Goal: Task Accomplishment & Management: Manage account settings

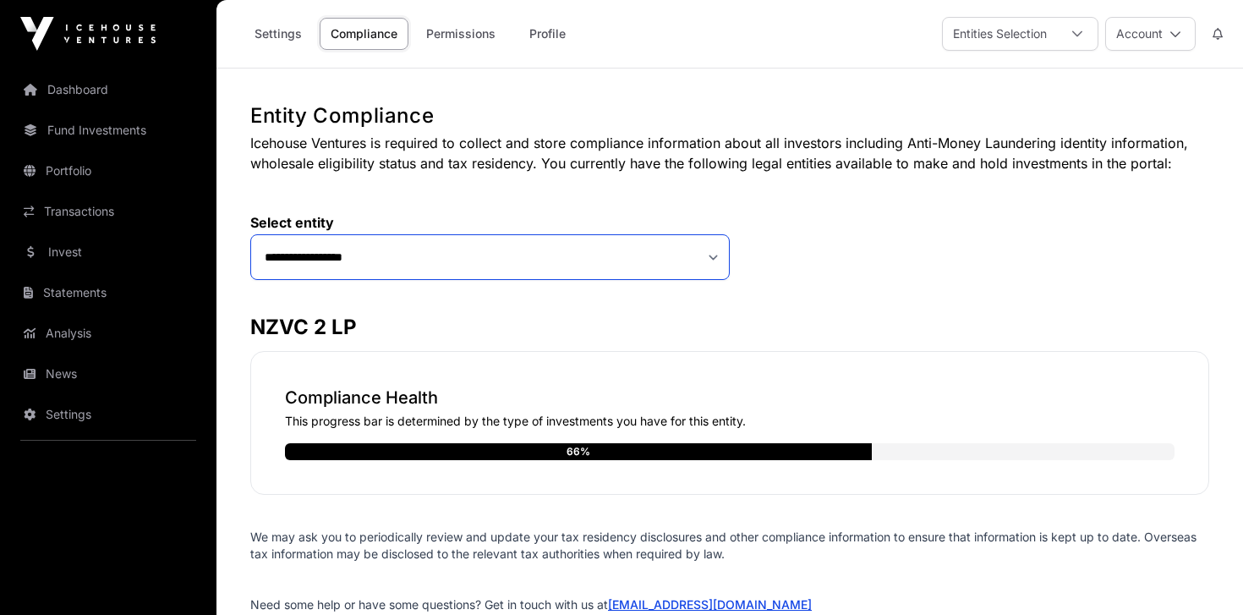
click at [468, 263] on select "**********" at bounding box center [489, 257] width 479 height 46
click at [250, 234] on select "**********" at bounding box center [489, 257] width 479 height 46
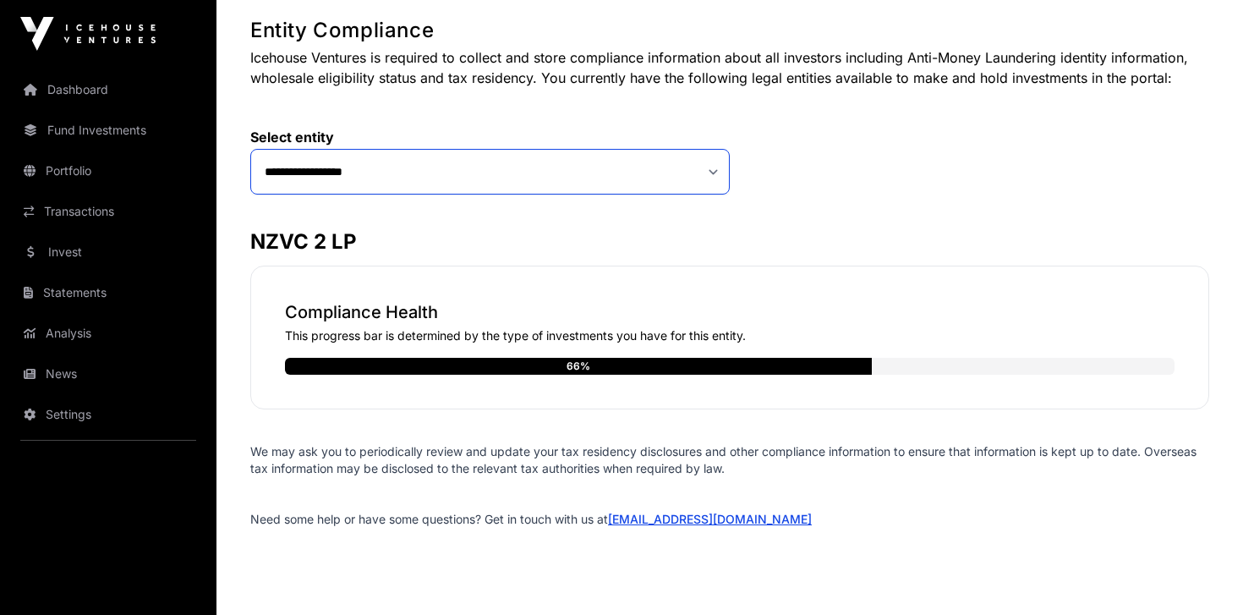
scroll to position [108, 0]
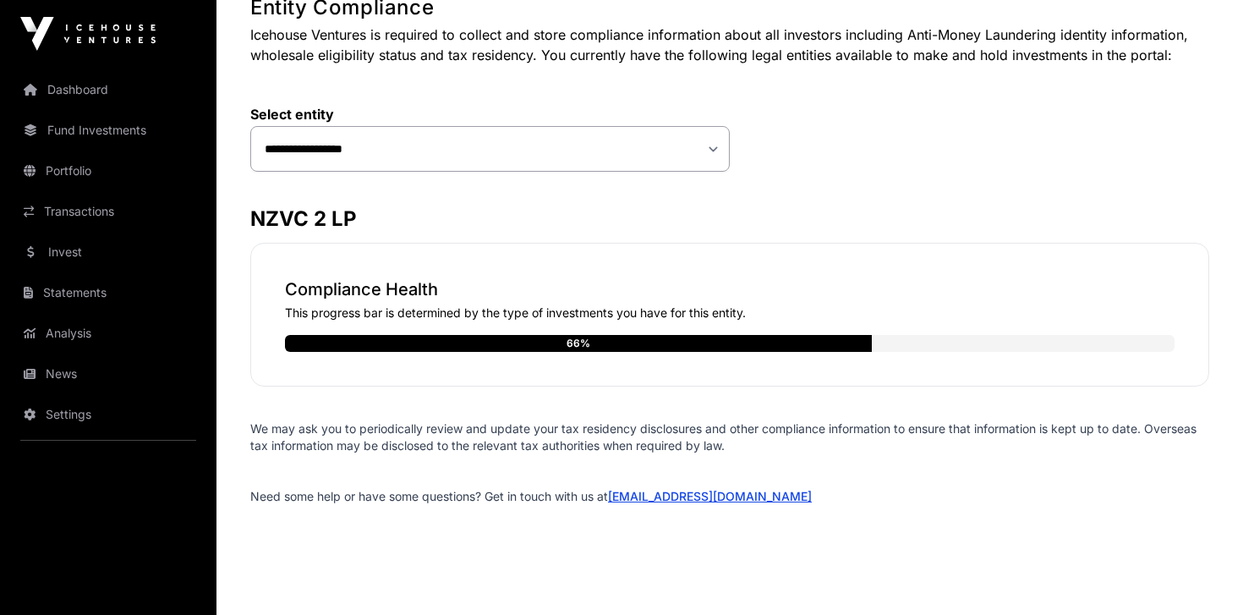
click at [692, 355] on div "Compliance Health This progress bar is determined by the type of investments yo…" at bounding box center [729, 315] width 959 height 144
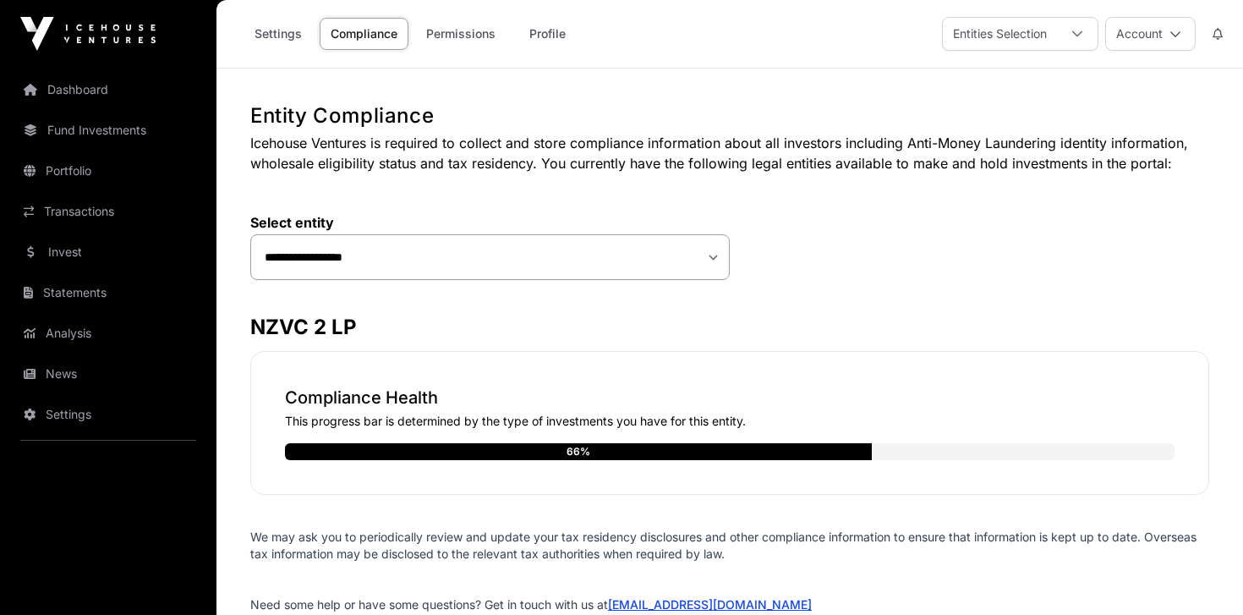
click at [472, 43] on link "Permissions" at bounding box center [460, 34] width 91 height 32
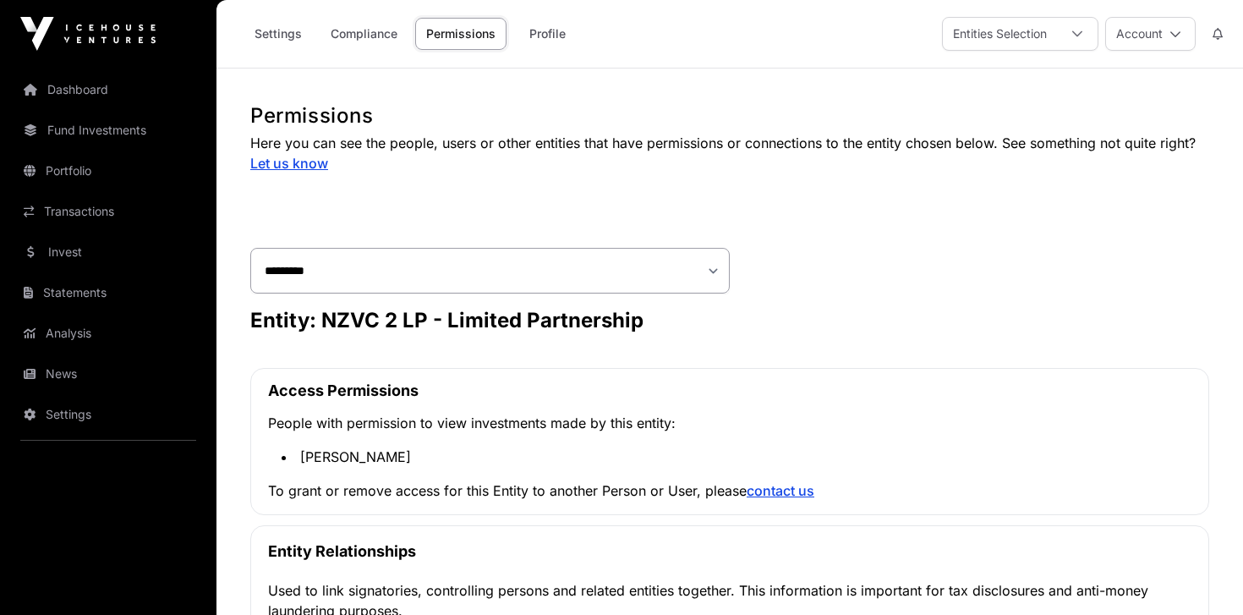
click at [303, 35] on link "Settings" at bounding box center [277, 34] width 69 height 32
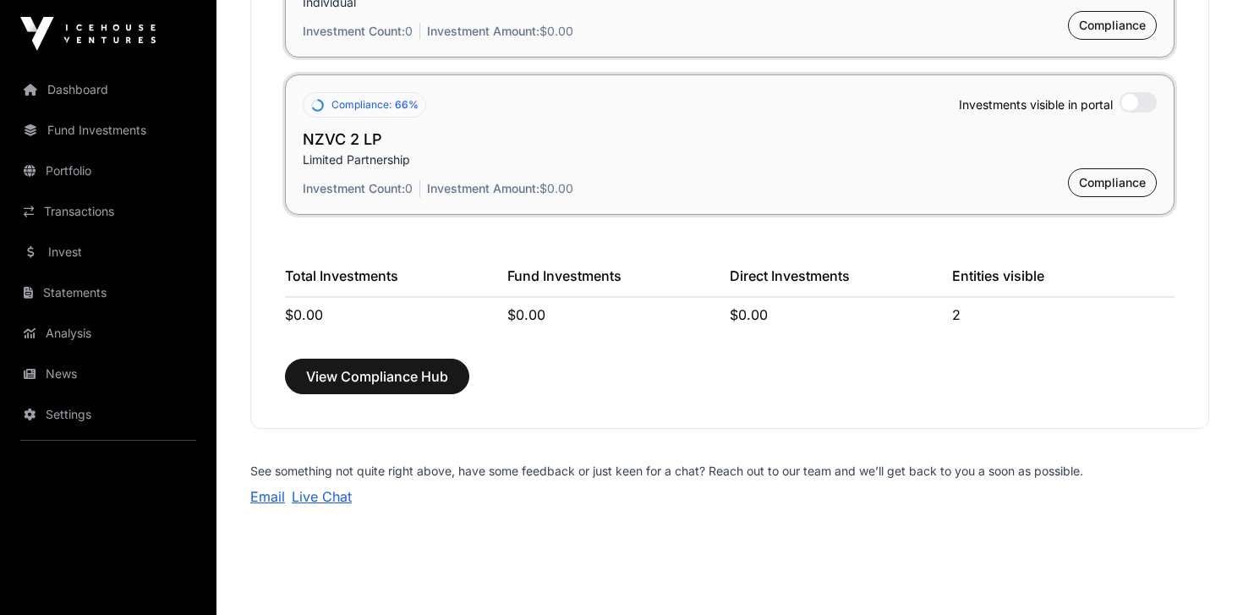
scroll to position [1408, 0]
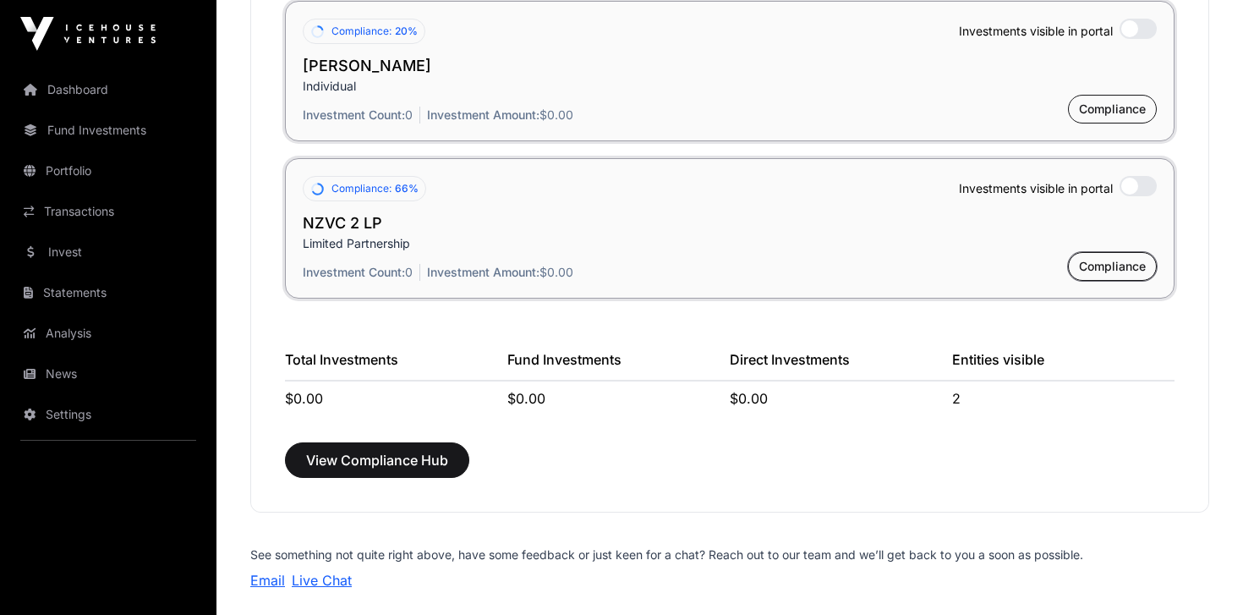
click at [1108, 258] on span "Compliance" at bounding box center [1112, 266] width 67 height 17
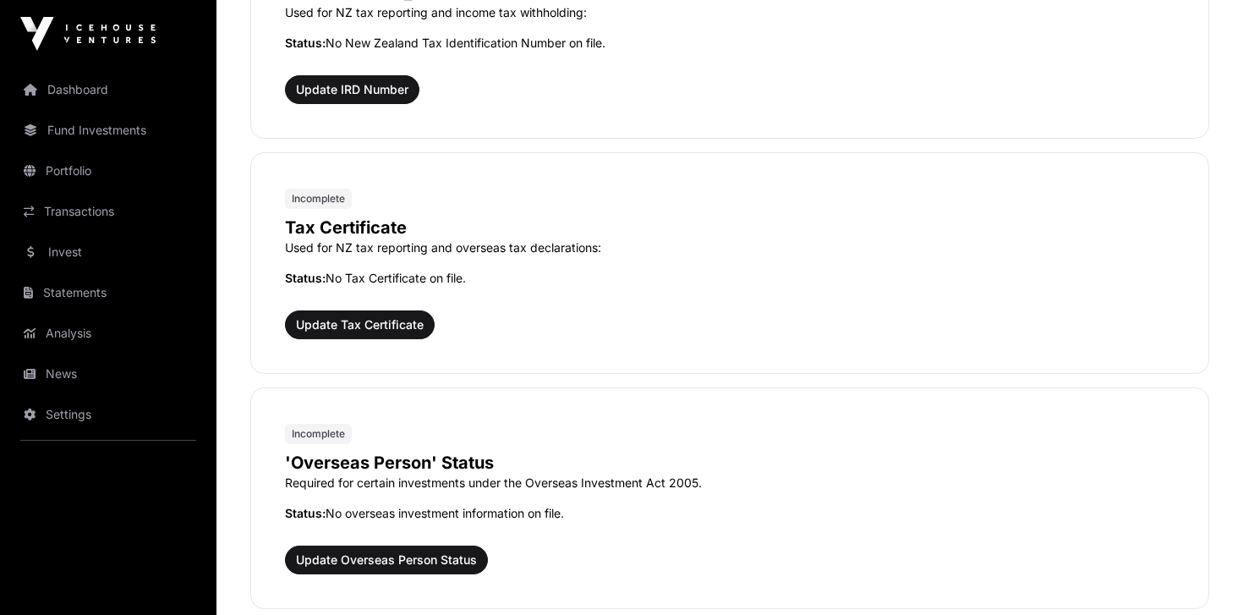
scroll to position [1360, 0]
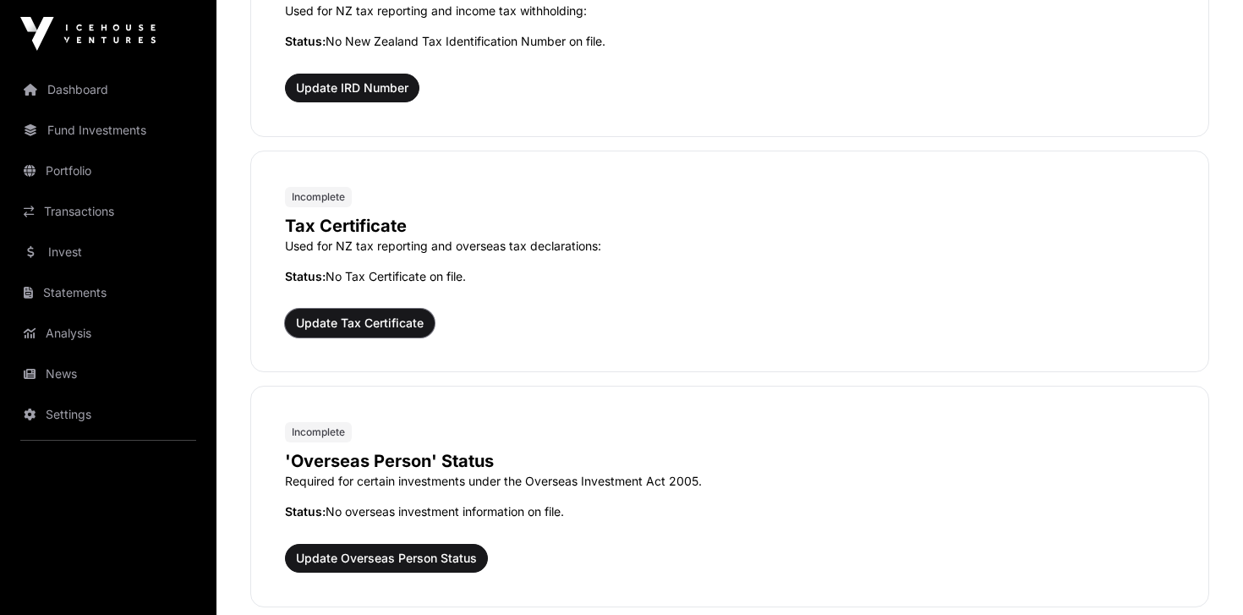
click at [386, 321] on span "Update Tax Certificate" at bounding box center [360, 323] width 128 height 17
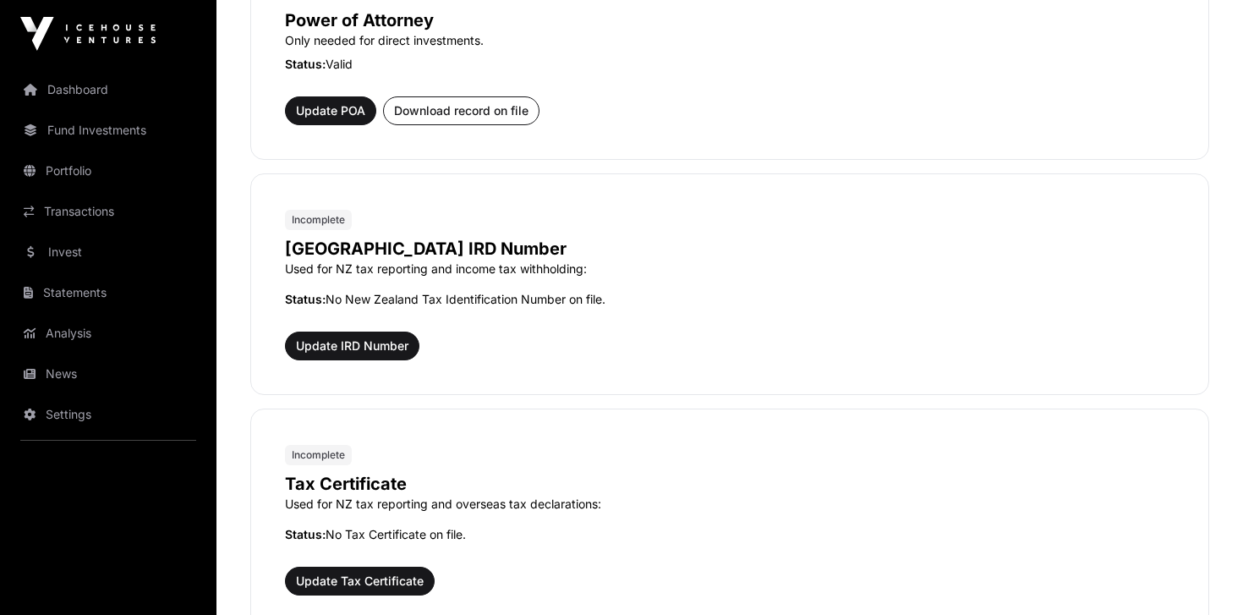
scroll to position [1103, 0]
click at [329, 342] on span "Update IRD Number" at bounding box center [352, 344] width 112 height 17
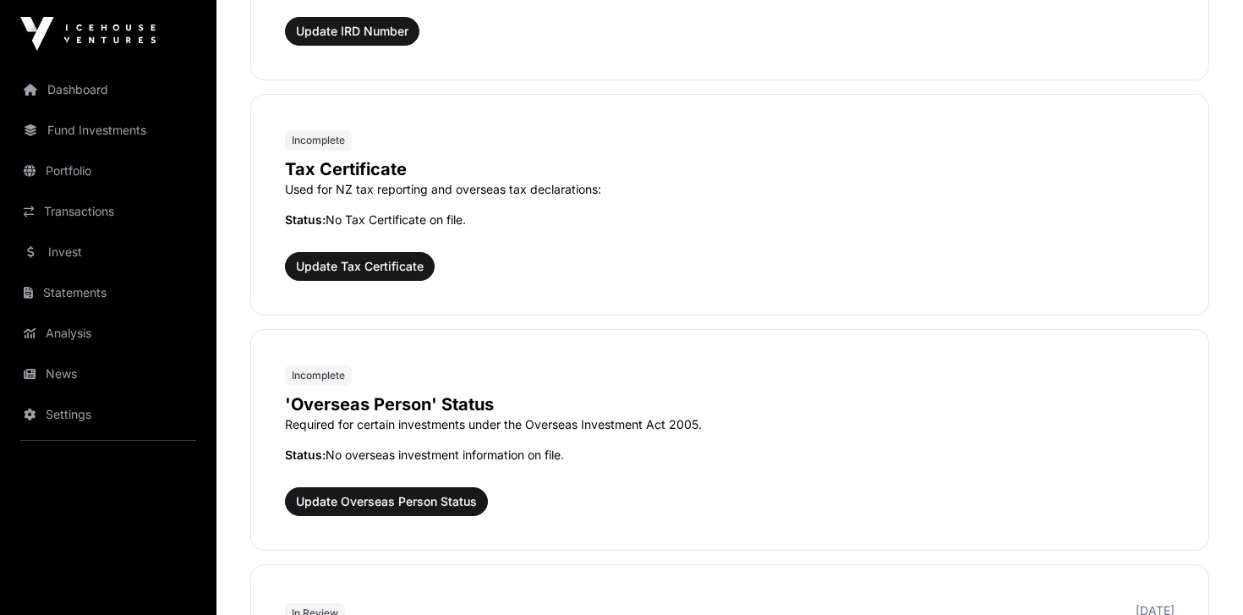
scroll to position [1420, 0]
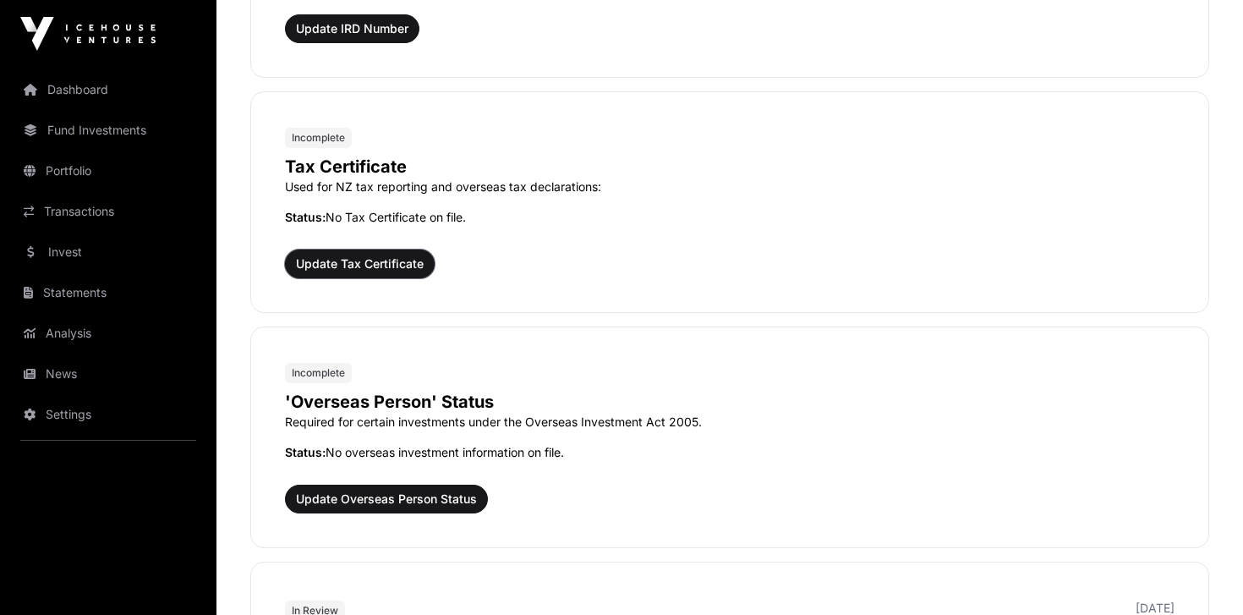
click at [411, 261] on span "Update Tax Certificate" at bounding box center [360, 263] width 128 height 17
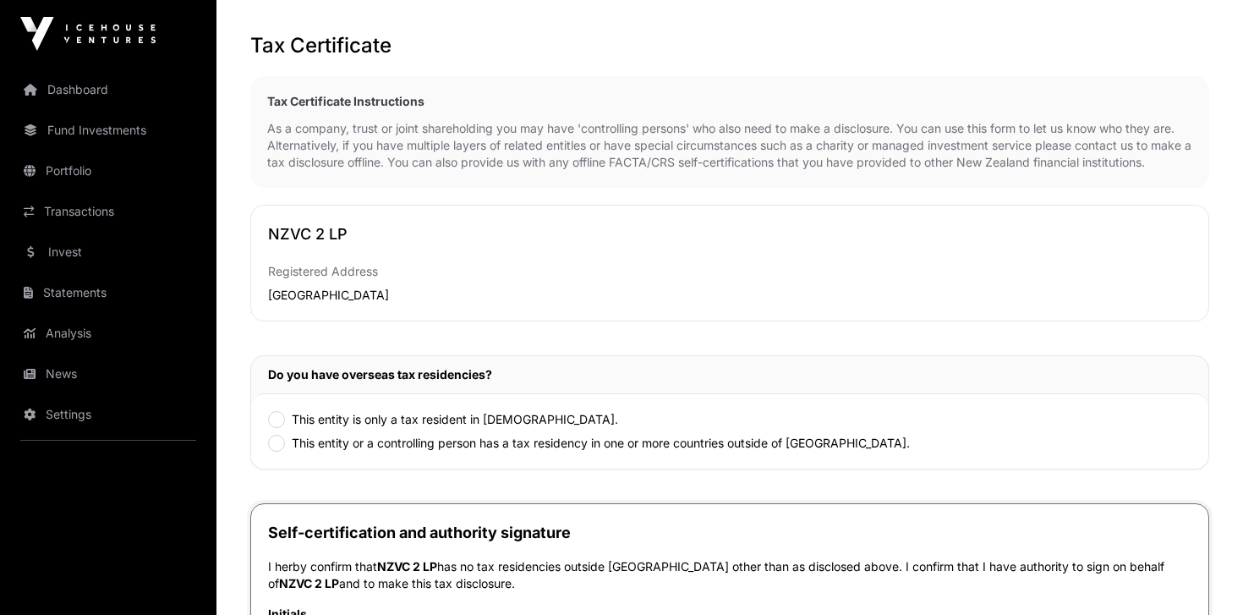
scroll to position [57, 0]
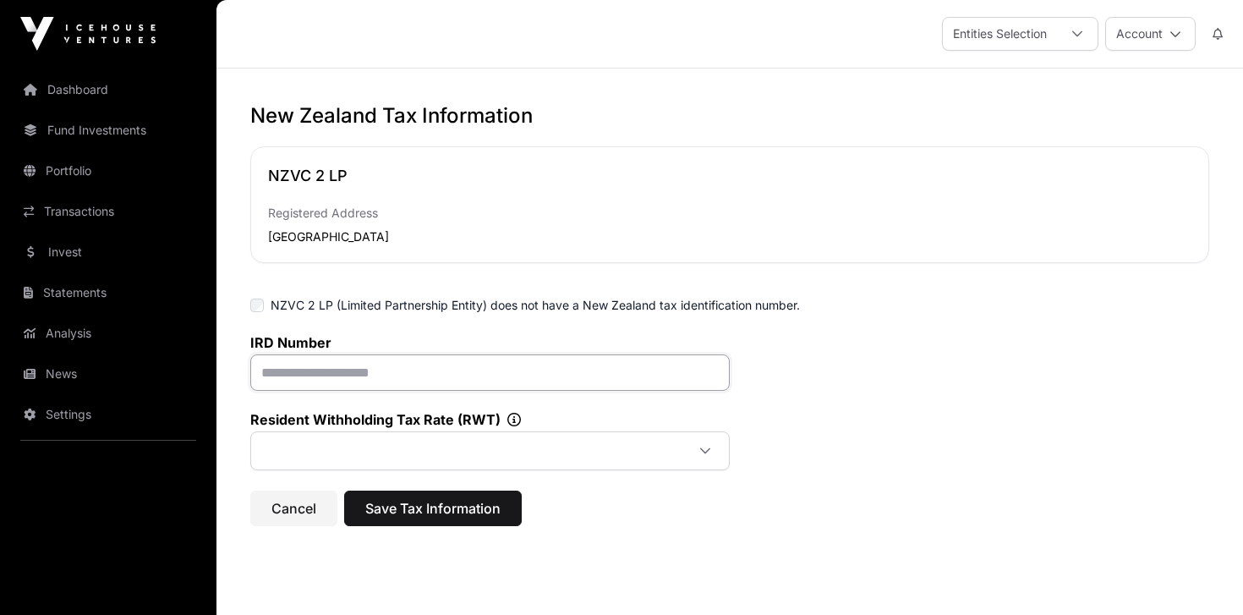
click at [371, 370] on input "text" at bounding box center [489, 372] width 479 height 36
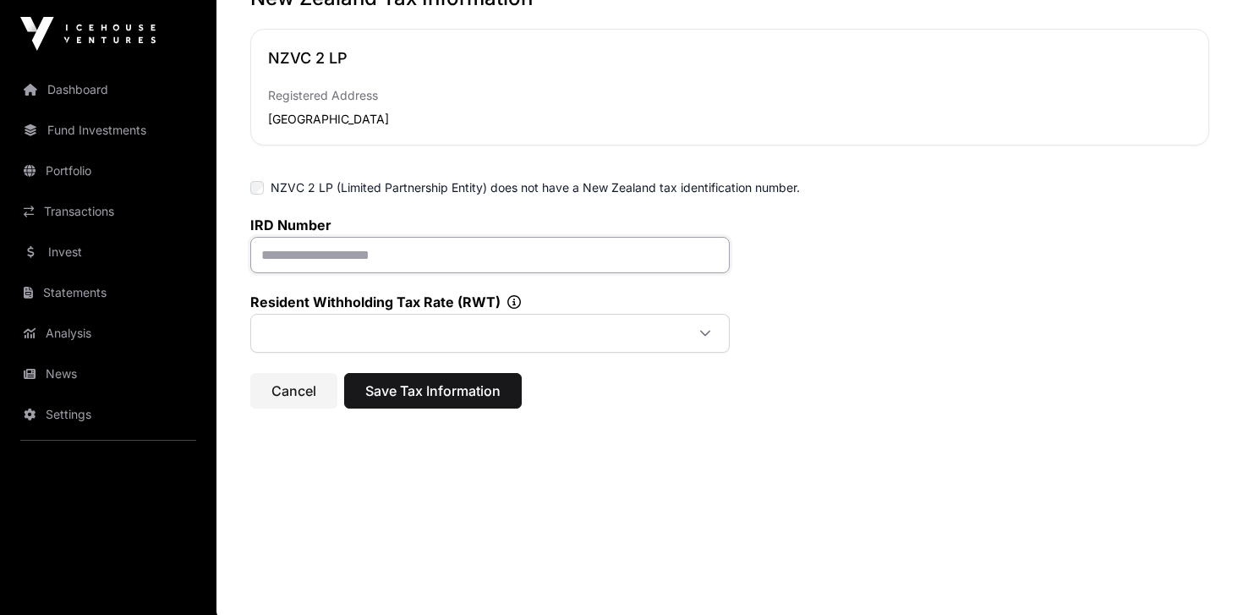
scroll to position [123, 0]
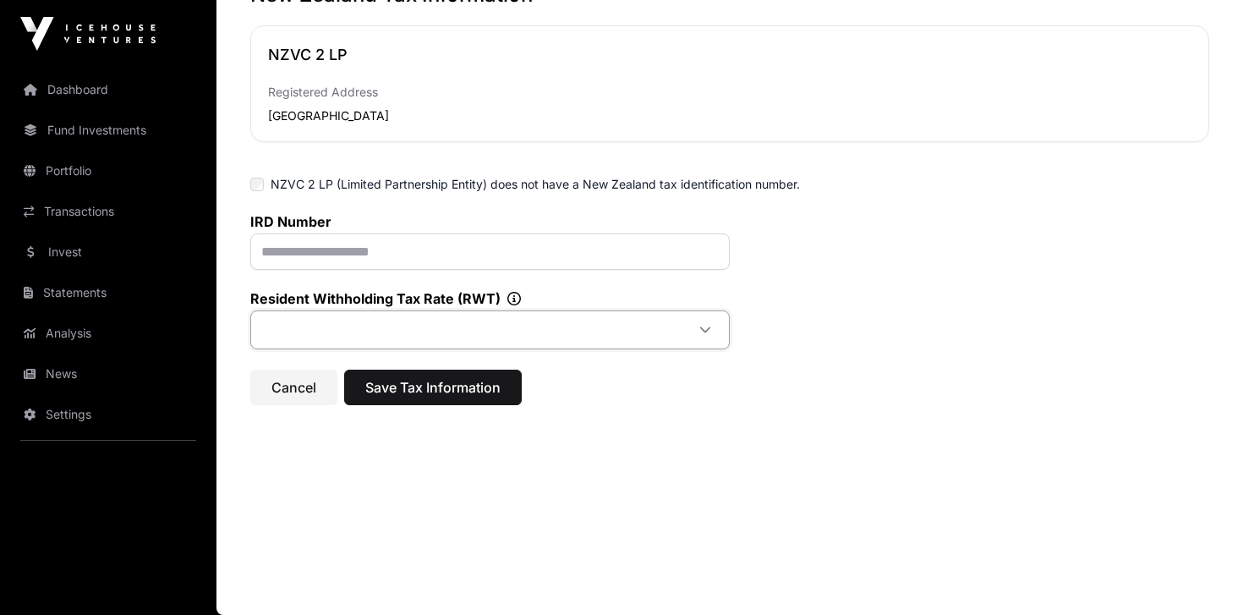
click at [659, 336] on span at bounding box center [469, 330] width 430 height 30
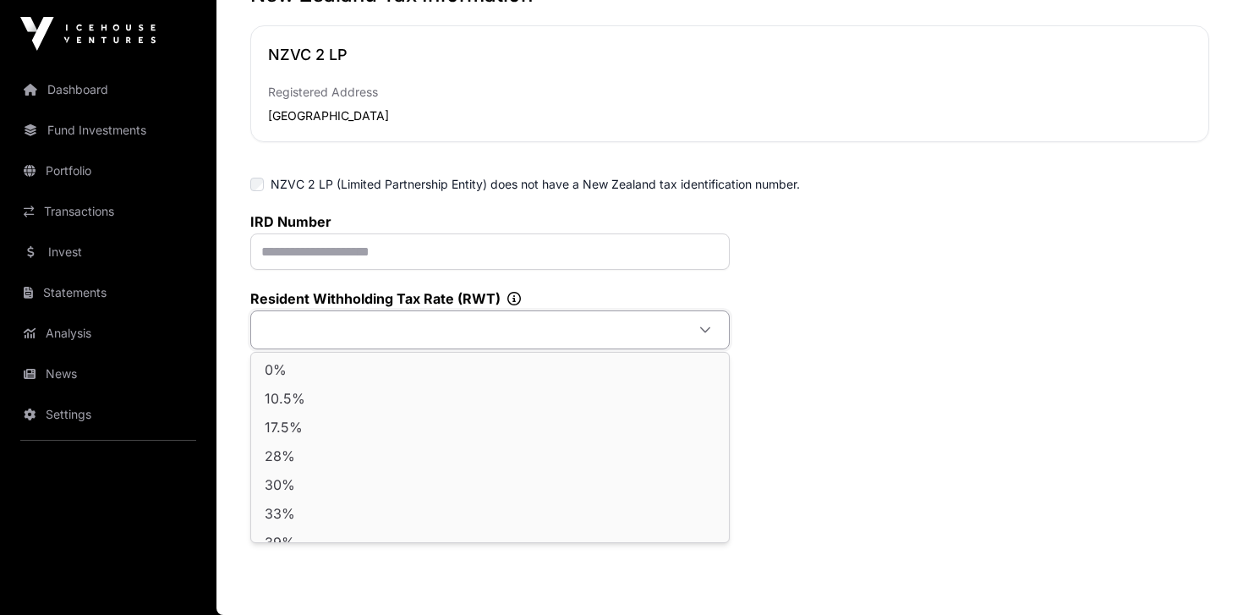
click at [864, 249] on div "IRD Number Resident Withholding Tax Rate (RWT)" at bounding box center [729, 281] width 959 height 136
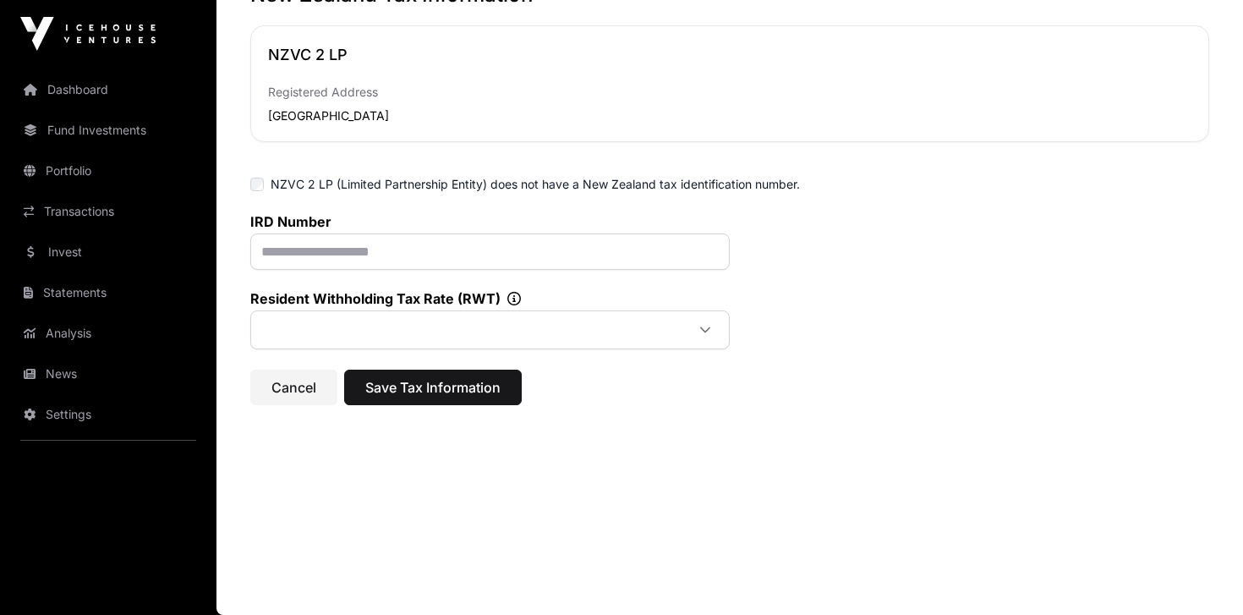
scroll to position [0, 0]
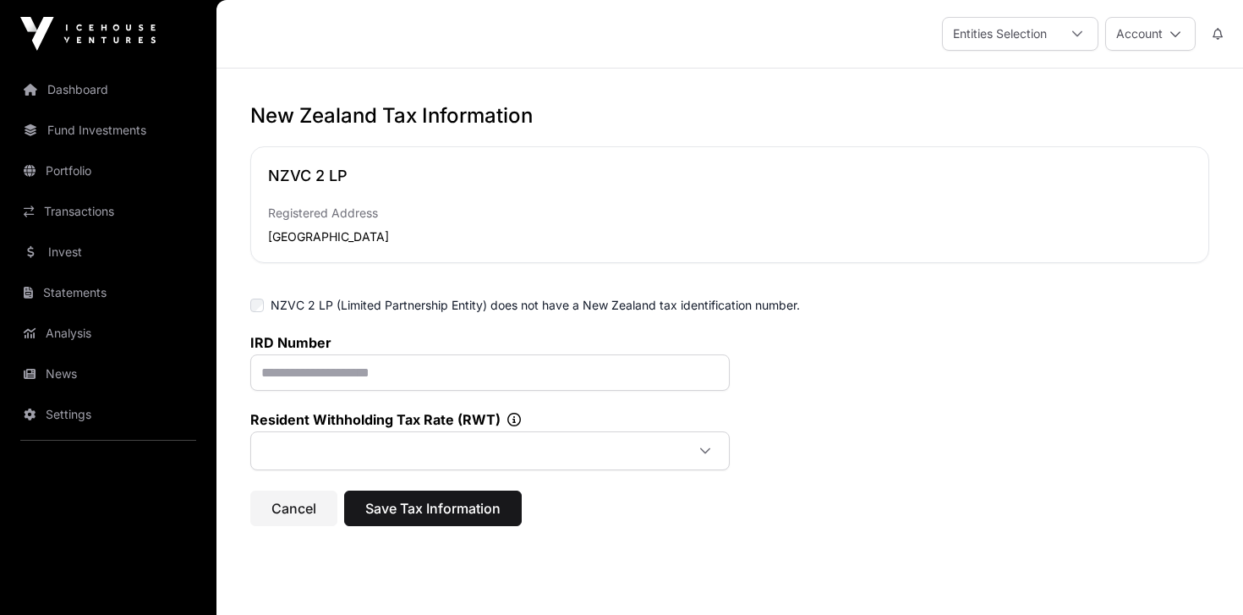
click at [962, 49] on div "Entities Selection" at bounding box center [1000, 34] width 114 height 32
click at [648, 156] on div "NZVC 2 LP Registered Address New Zealand" at bounding box center [729, 204] width 959 height 117
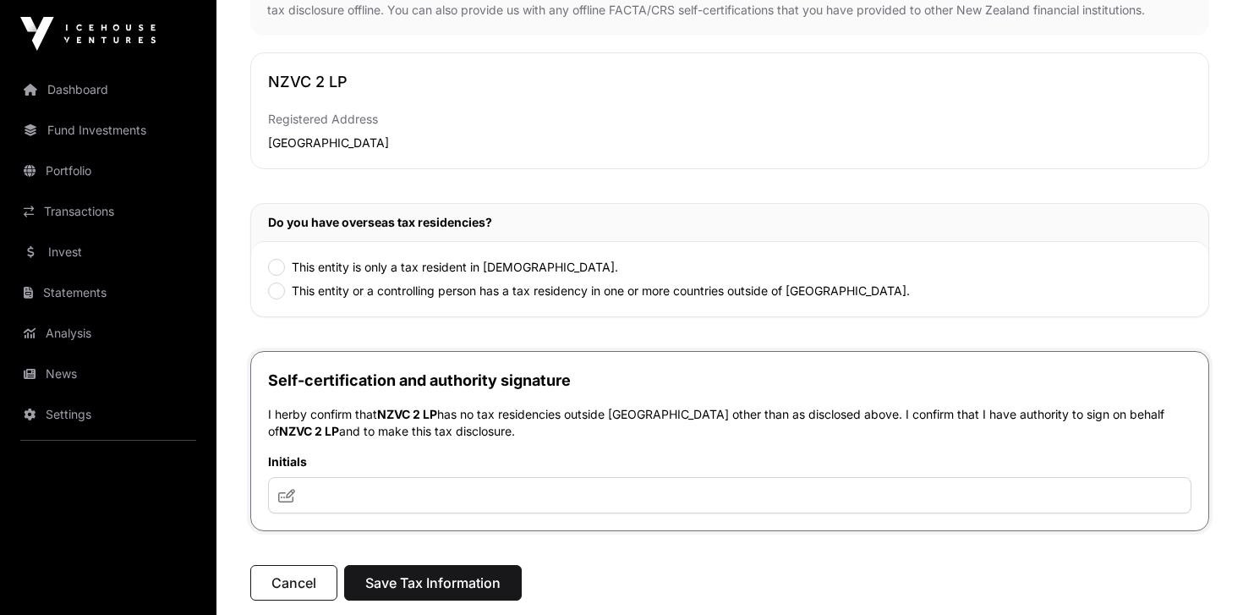
scroll to position [226, 0]
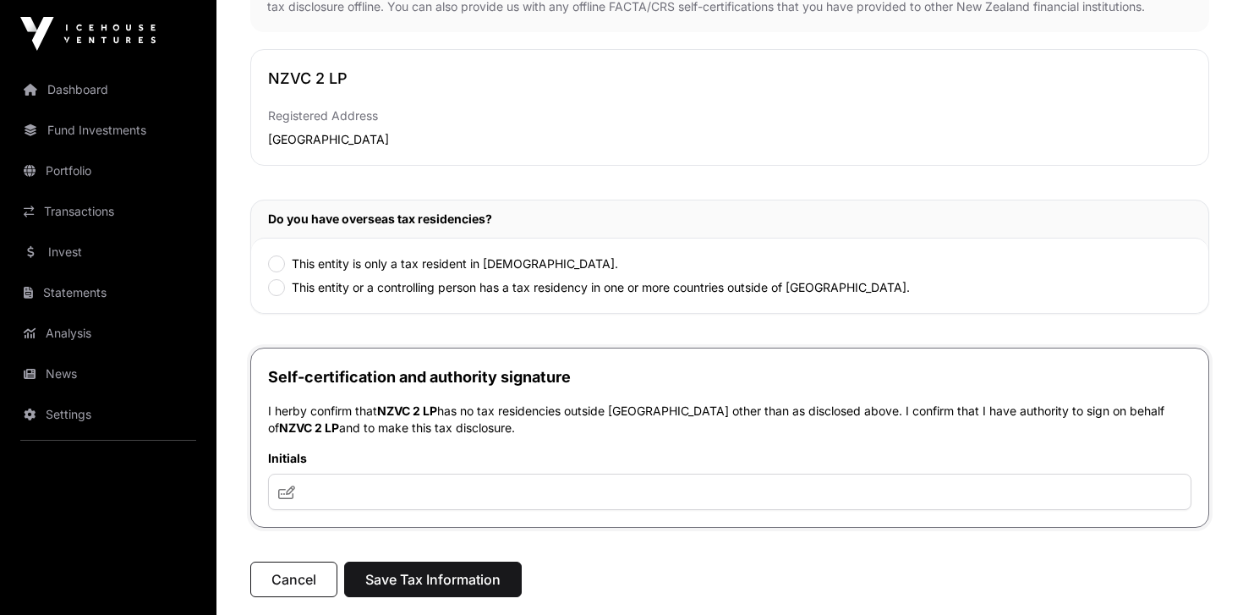
click at [513, 265] on label "This entity is only a tax resident in [DEMOGRAPHIC_DATA]." at bounding box center [455, 263] width 326 height 17
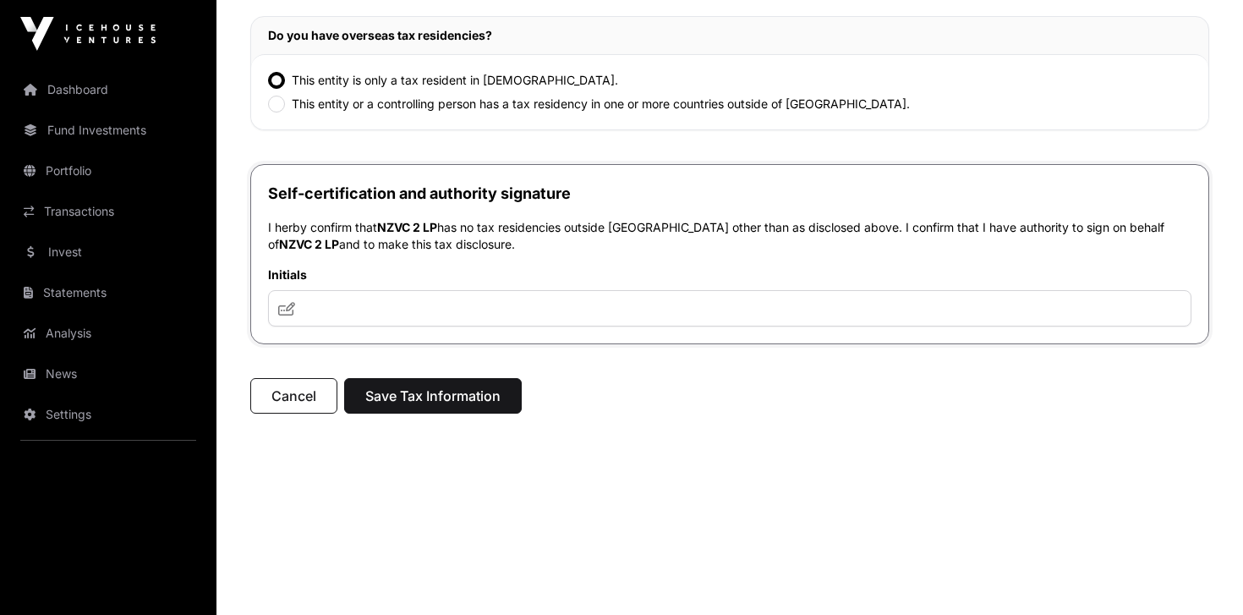
scroll to position [419, 0]
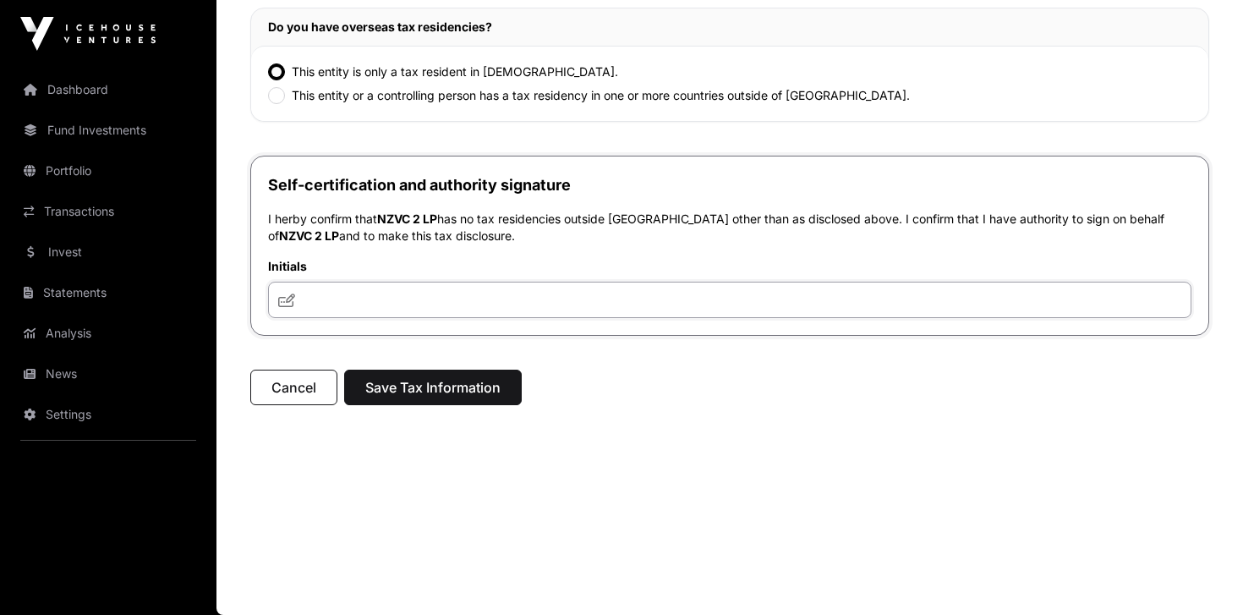
click at [554, 302] on input "text" at bounding box center [729, 300] width 923 height 36
type input "**********"
click at [507, 390] on button "Save Tax Information" at bounding box center [433, 387] width 178 height 36
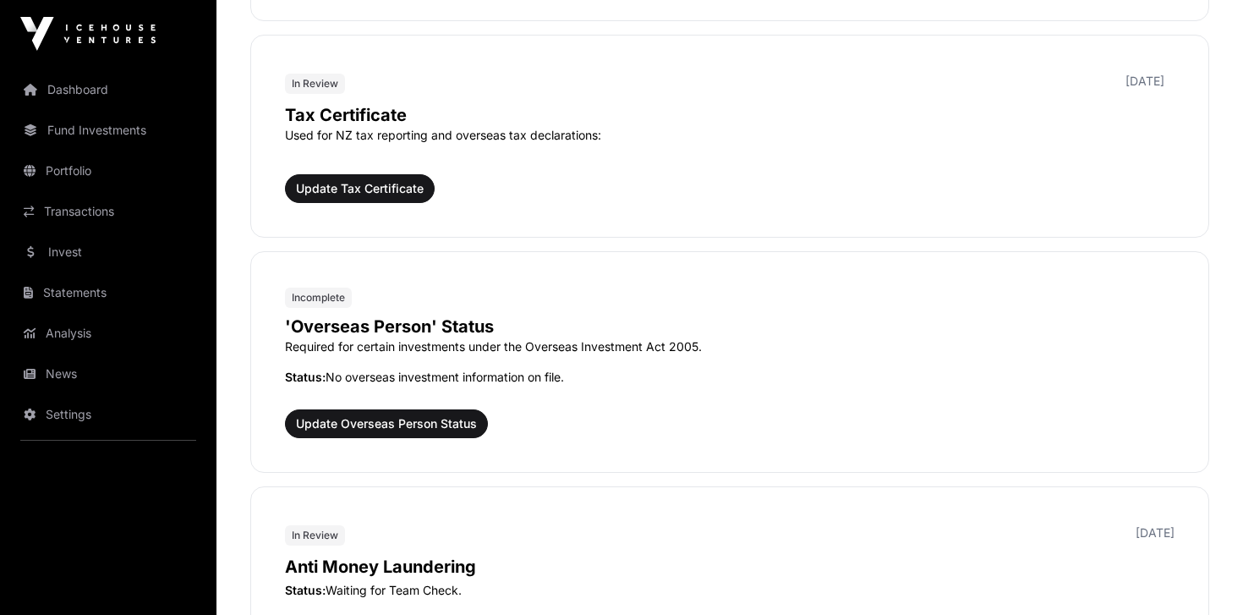
scroll to position [1837, 0]
